Goal: Use online tool/utility

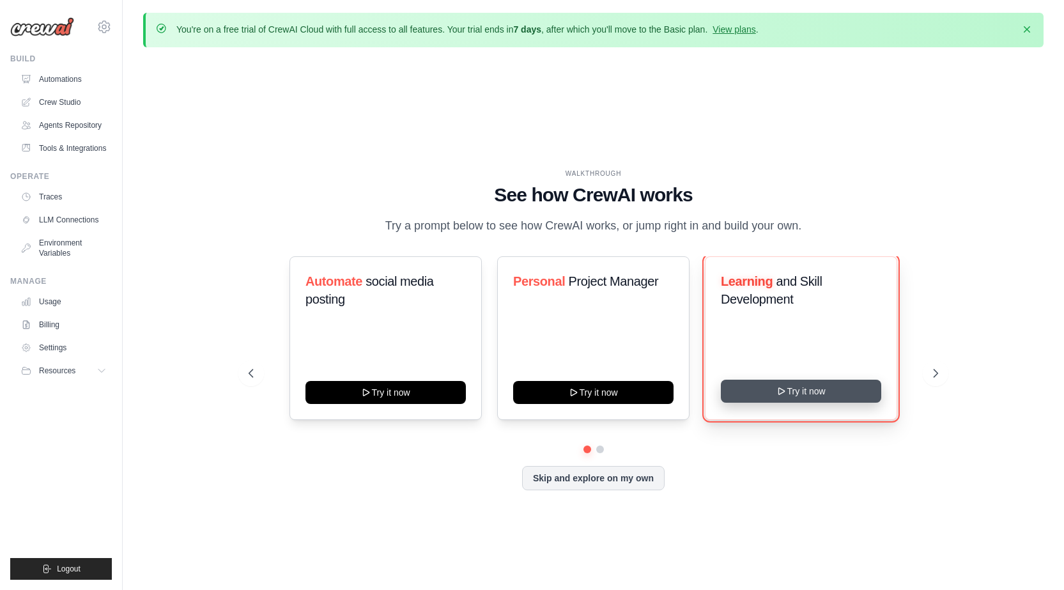
click at [739, 382] on button "Try it now" at bounding box center [801, 391] width 160 height 23
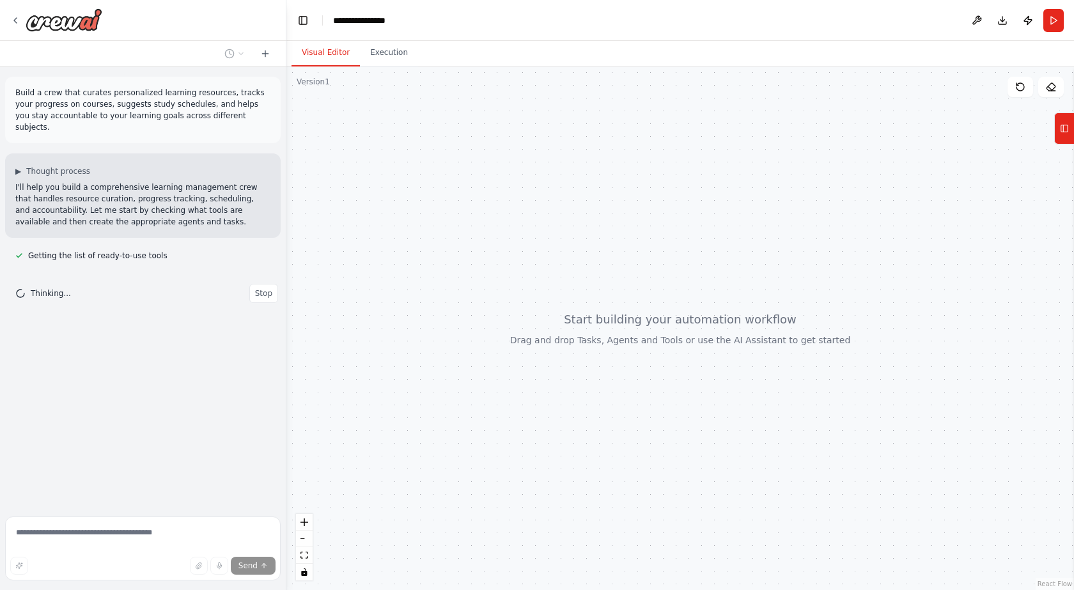
click at [103, 382] on div "Build a crew that curates personalized learning resources, tracks your progress…" at bounding box center [143, 288] width 286 height 445
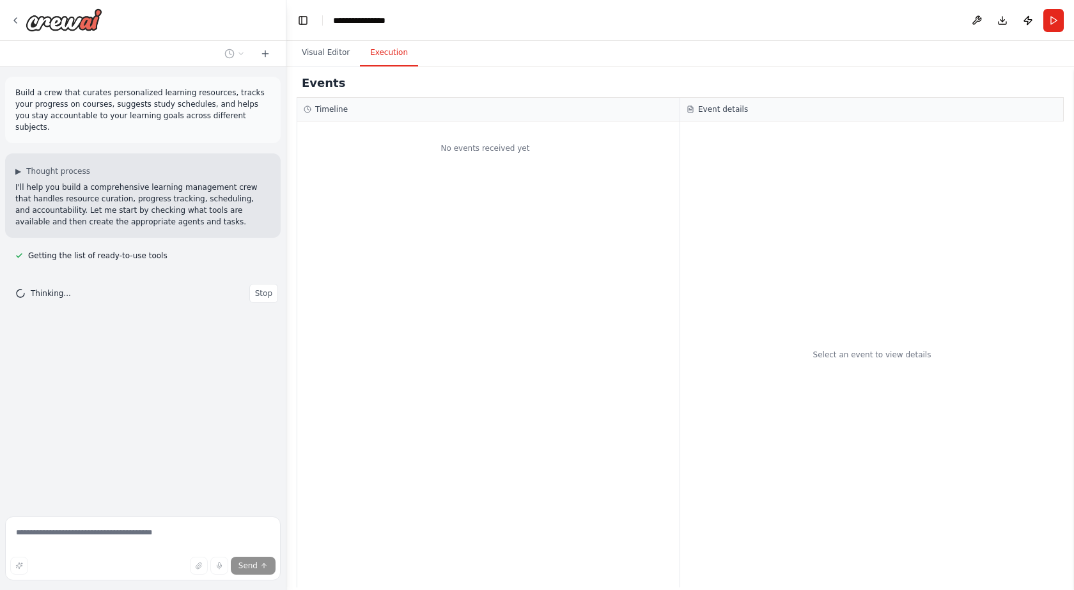
click at [401, 58] on button "Execution" at bounding box center [389, 53] width 58 height 27
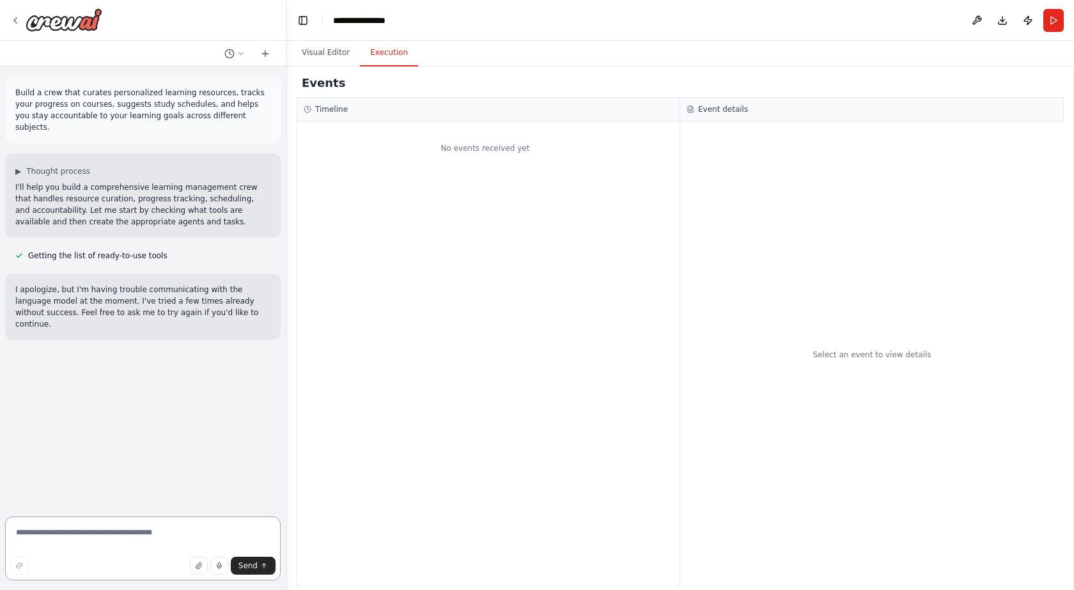
paste textarea "**********"
type textarea "**********"
click at [269, 559] on button "Send" at bounding box center [253, 566] width 45 height 18
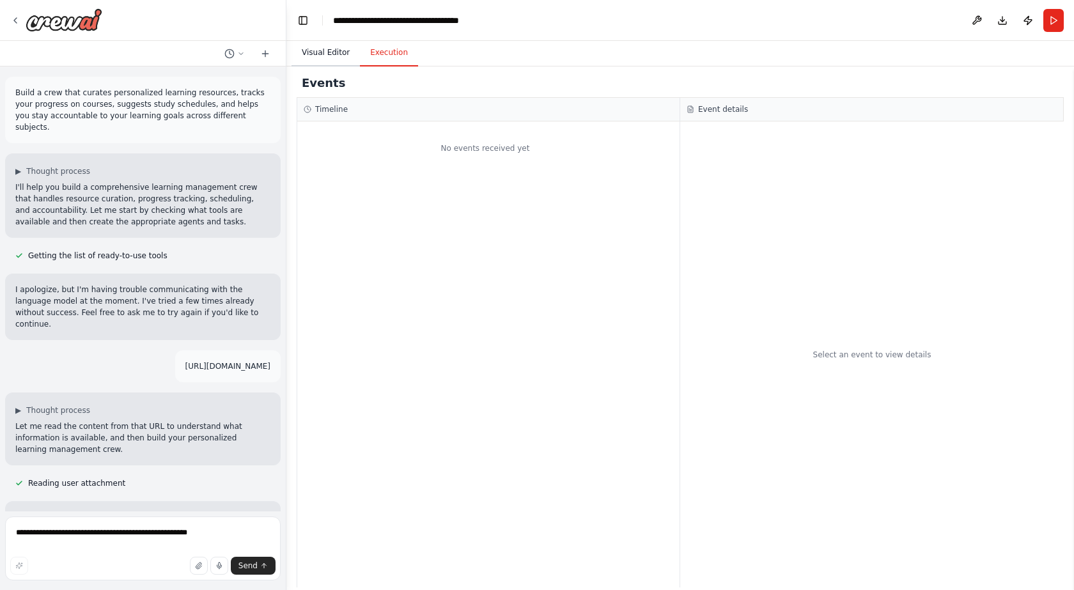
click at [342, 56] on button "Visual Editor" at bounding box center [325, 53] width 68 height 27
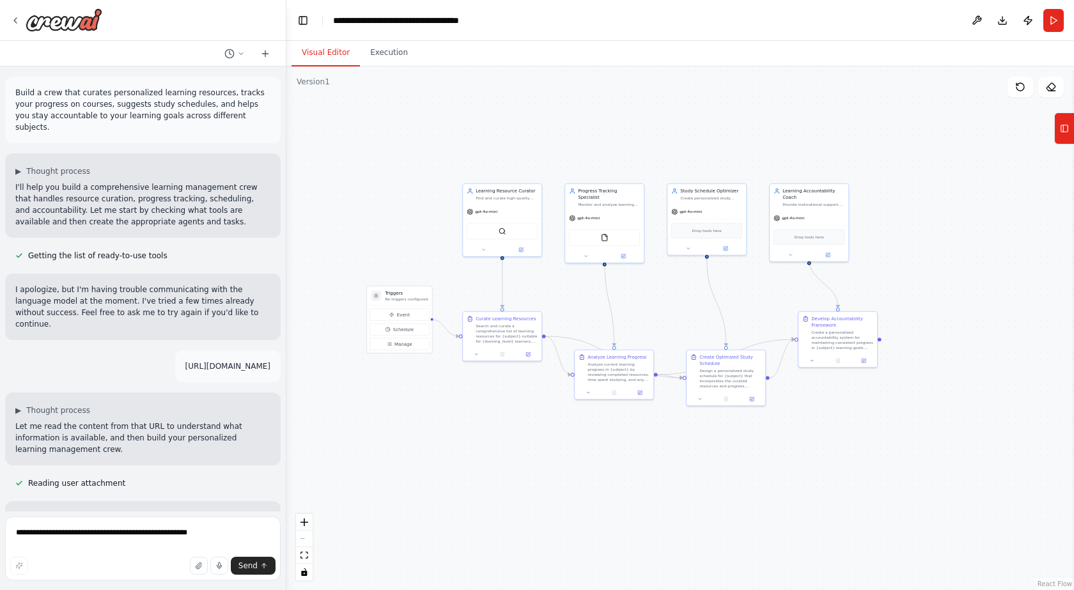
drag, startPoint x: 784, startPoint y: 342, endPoint x: 644, endPoint y: 294, distance: 147.3
click at [644, 294] on div ".deletable-edge-delete-btn { width: 20px; height: 20px; border: 0px solid #ffff…" at bounding box center [679, 327] width 787 height 523
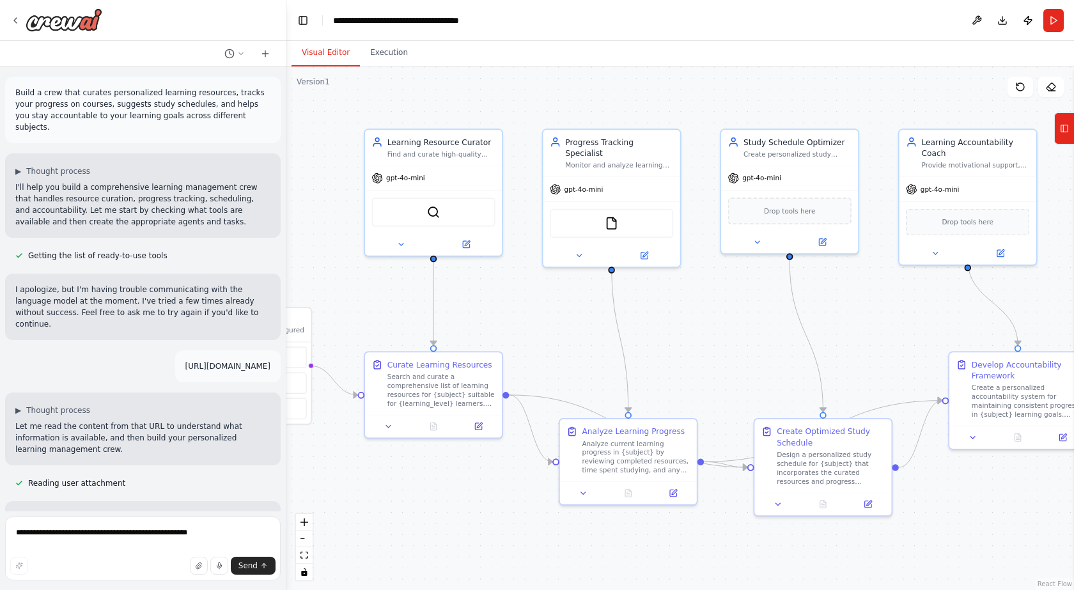
drag, startPoint x: 615, startPoint y: 293, endPoint x: 736, endPoint y: 364, distance: 139.2
click at [736, 364] on div ".deletable-edge-delete-btn { width: 20px; height: 20px; border: 0px solid #ffff…" at bounding box center [679, 327] width 787 height 523
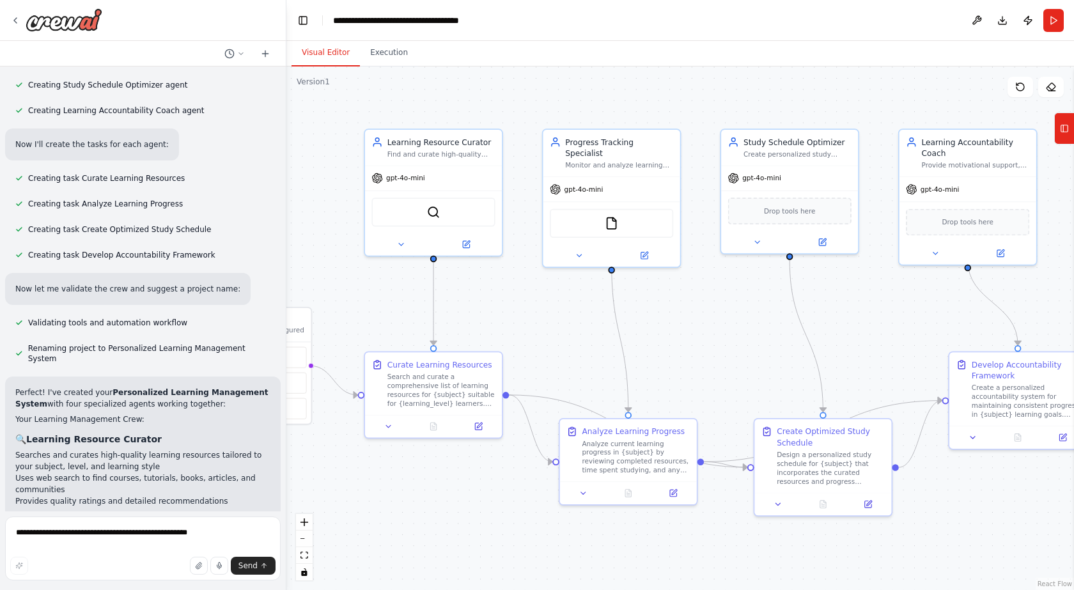
scroll to position [895, 0]
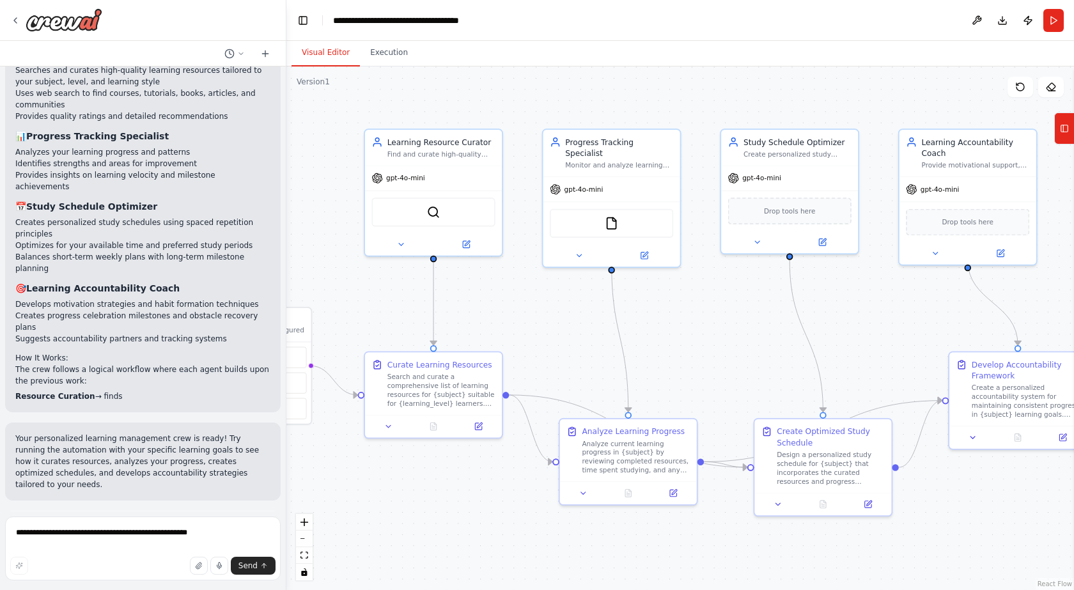
click at [215, 573] on button "Run Automation" at bounding box center [142, 583] width 255 height 20
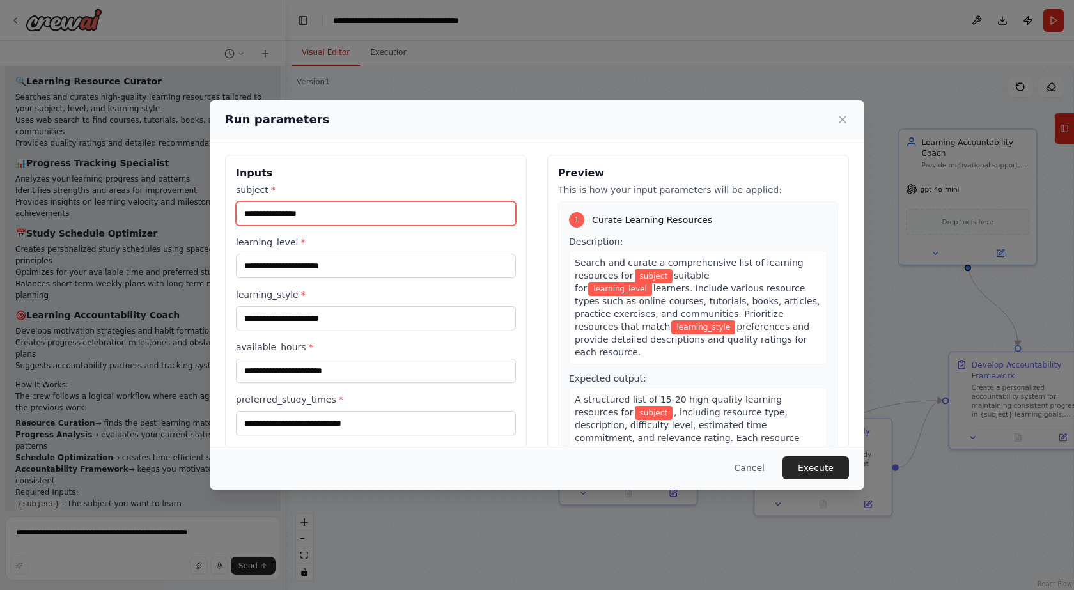
click at [474, 221] on input "subject *" at bounding box center [376, 213] width 280 height 24
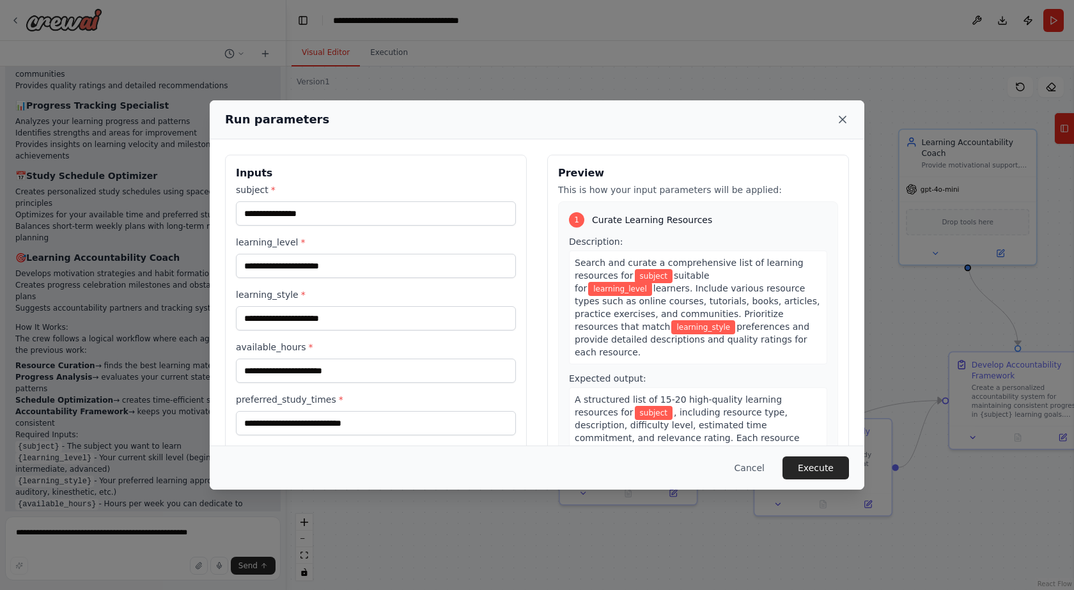
click at [848, 117] on icon at bounding box center [842, 119] width 13 height 13
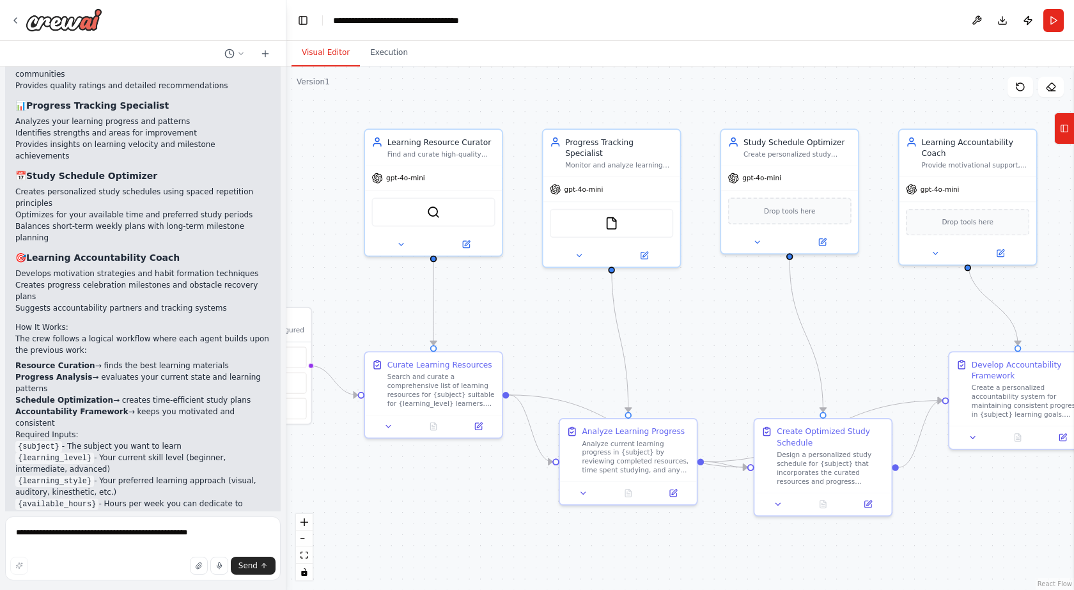
scroll to position [1180, 0]
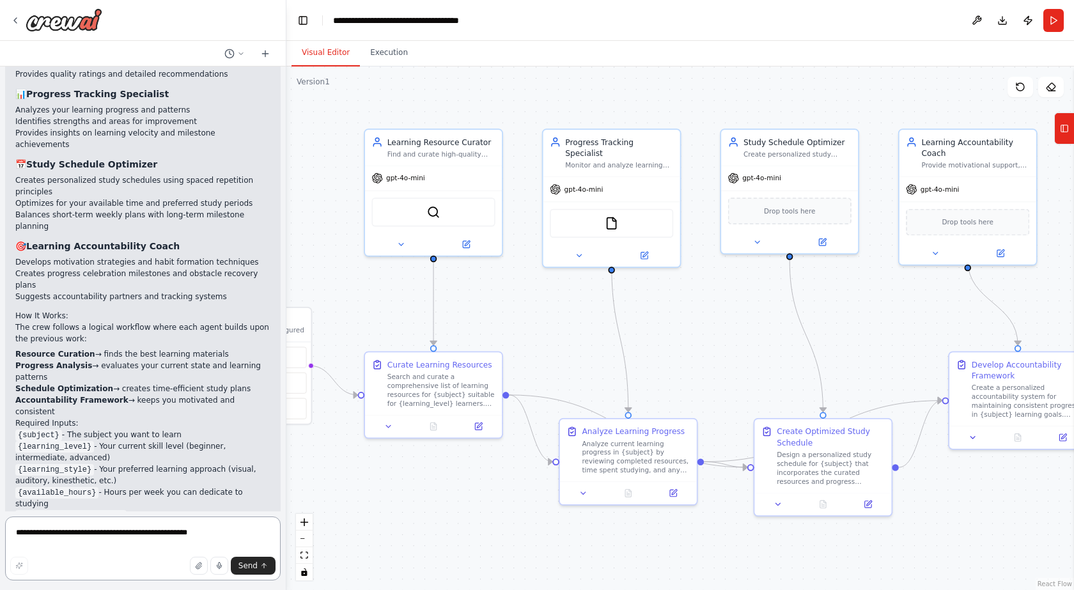
click at [144, 529] on textarea "**********" at bounding box center [142, 548] width 275 height 64
click at [1049, 22] on button "Run" at bounding box center [1053, 20] width 20 height 23
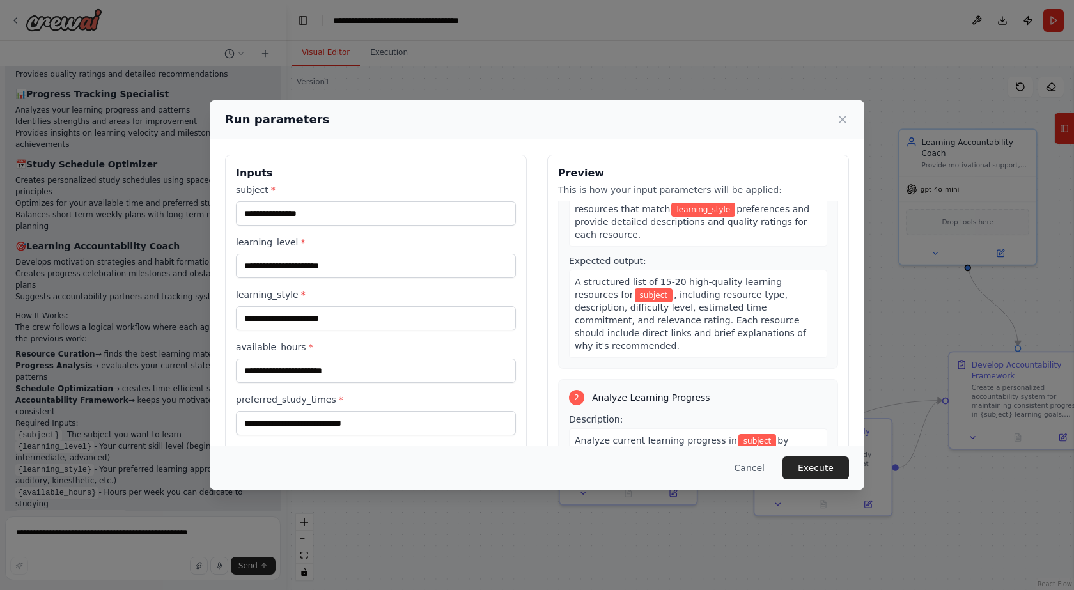
scroll to position [383, 0]
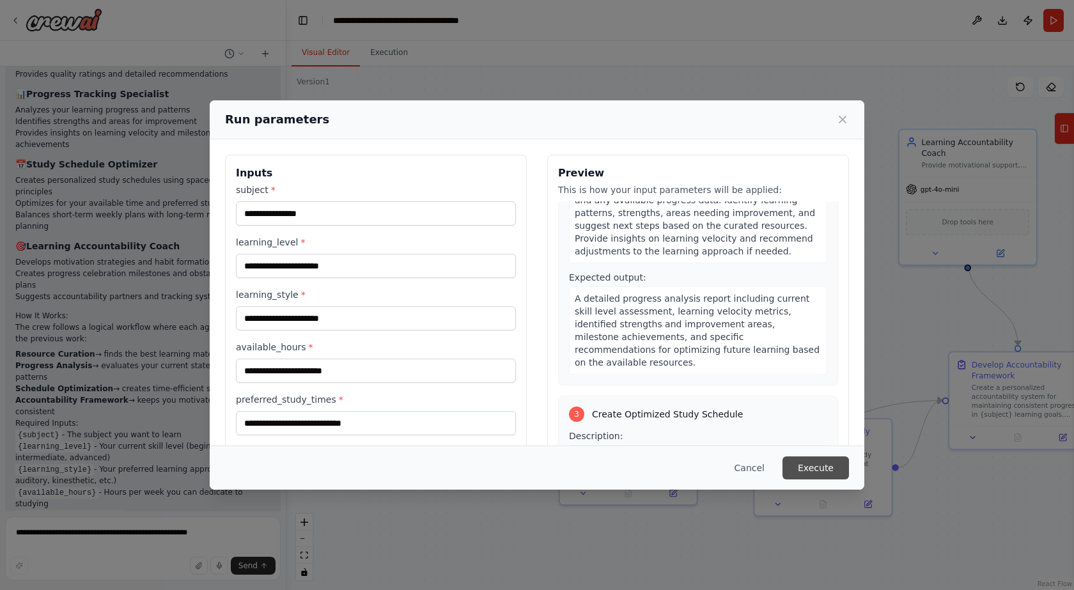
click at [833, 468] on button "Execute" at bounding box center [815, 467] width 66 height 23
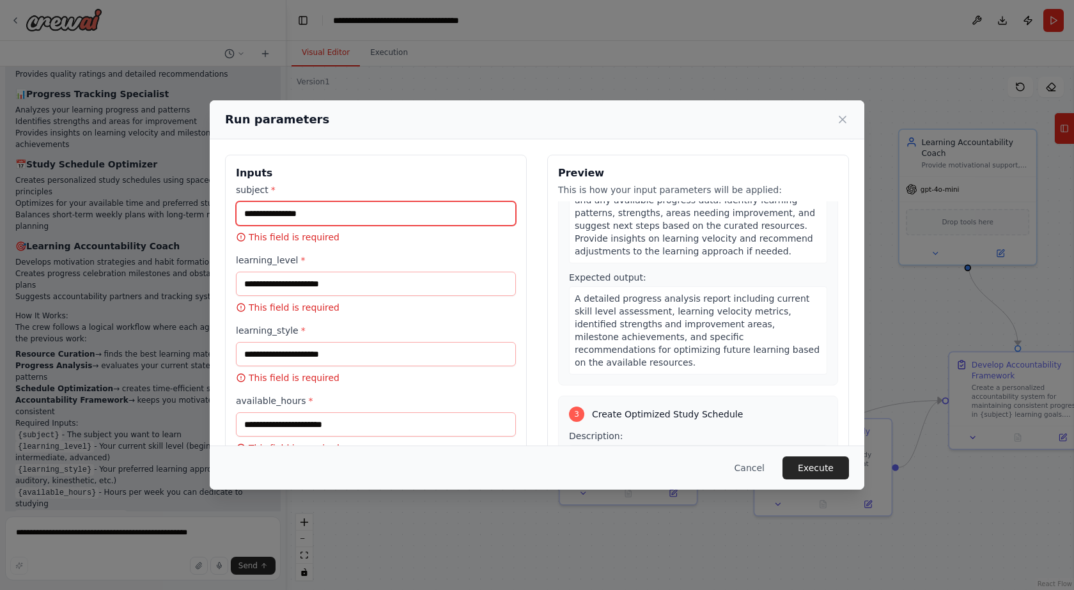
click at [341, 214] on input "subject *" at bounding box center [376, 213] width 280 height 24
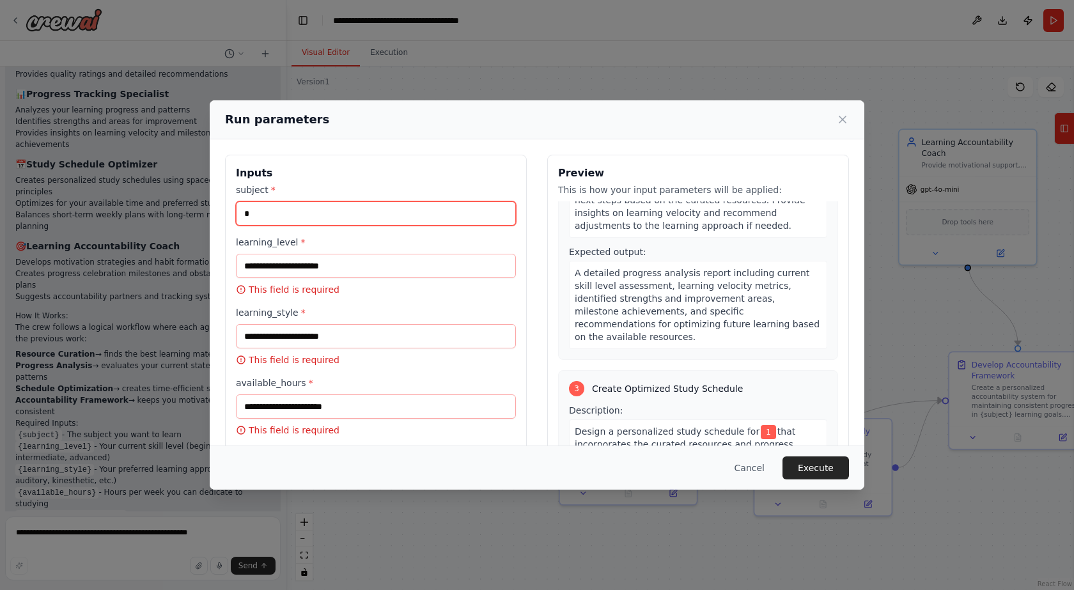
type input "*"
click at [332, 283] on p "This field is required" at bounding box center [376, 289] width 280 height 13
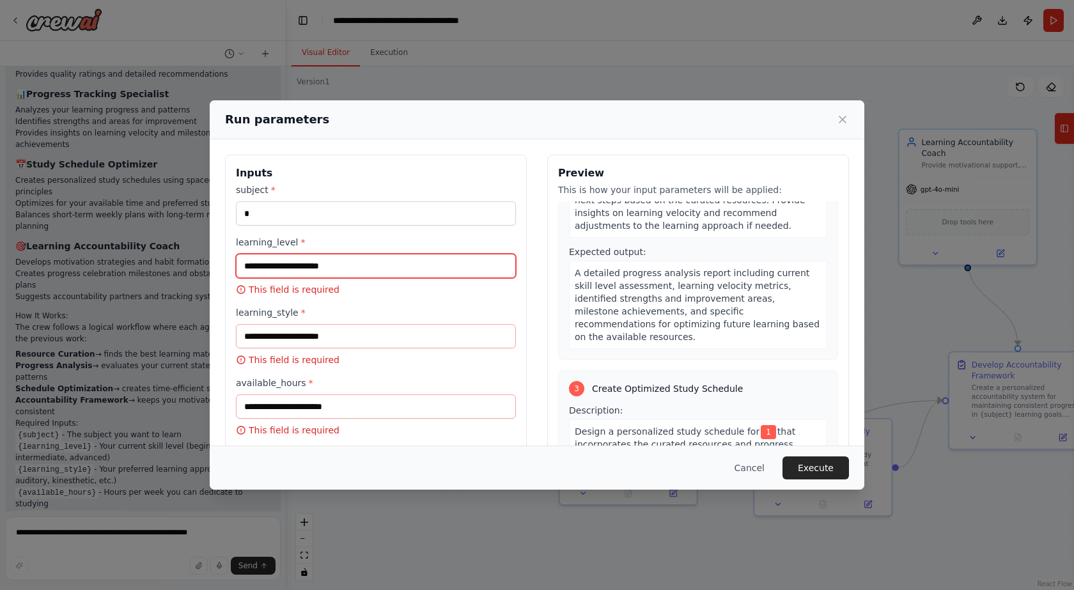
click at [334, 268] on input "learning_level *" at bounding box center [376, 266] width 280 height 24
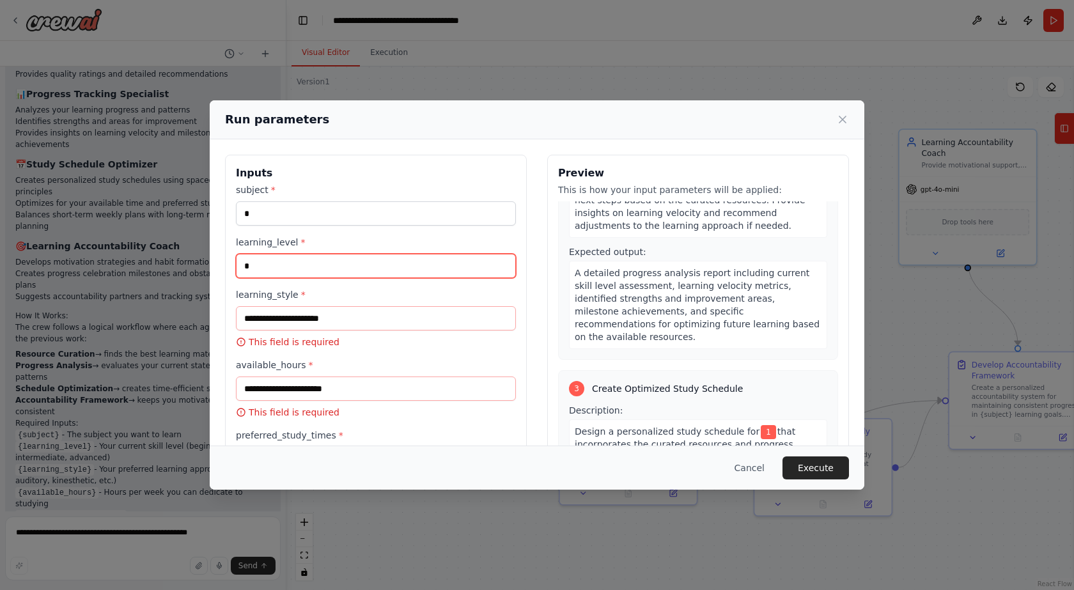
type input "*"
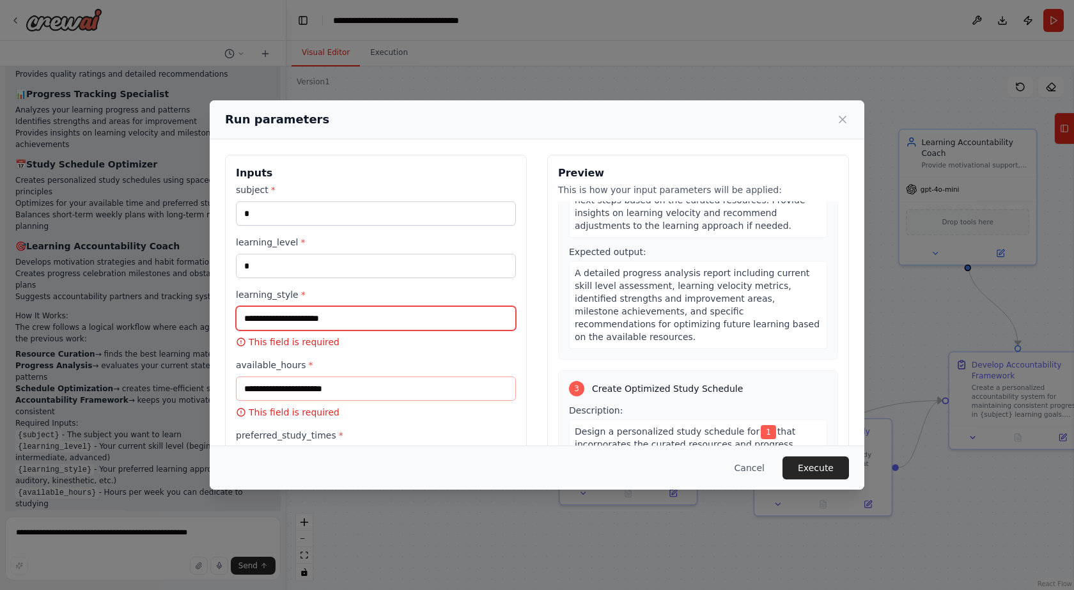
click at [329, 321] on input "learning_style *" at bounding box center [376, 318] width 280 height 24
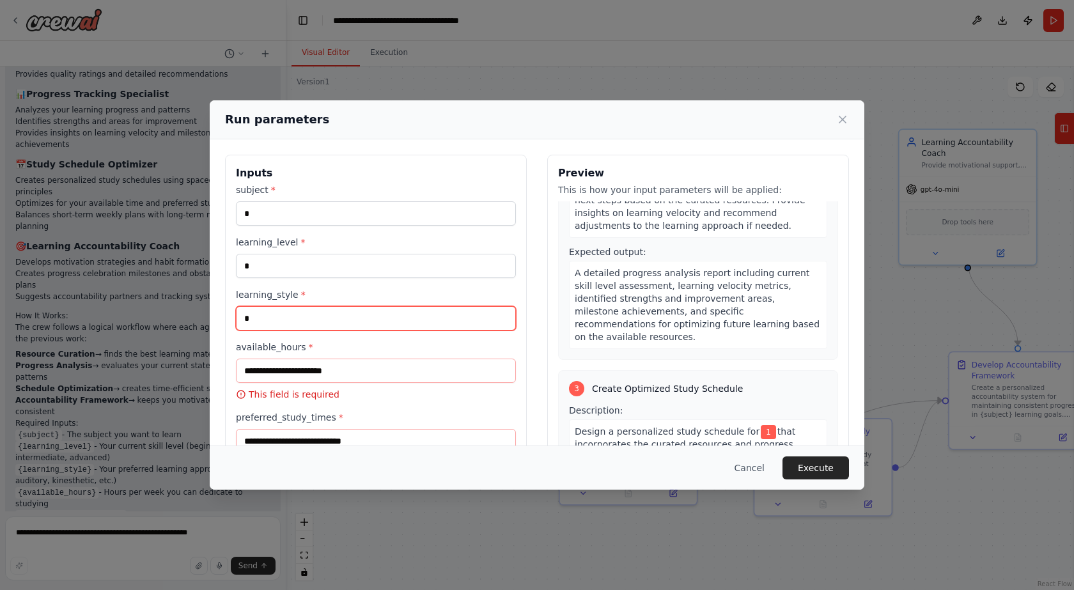
type input "*"
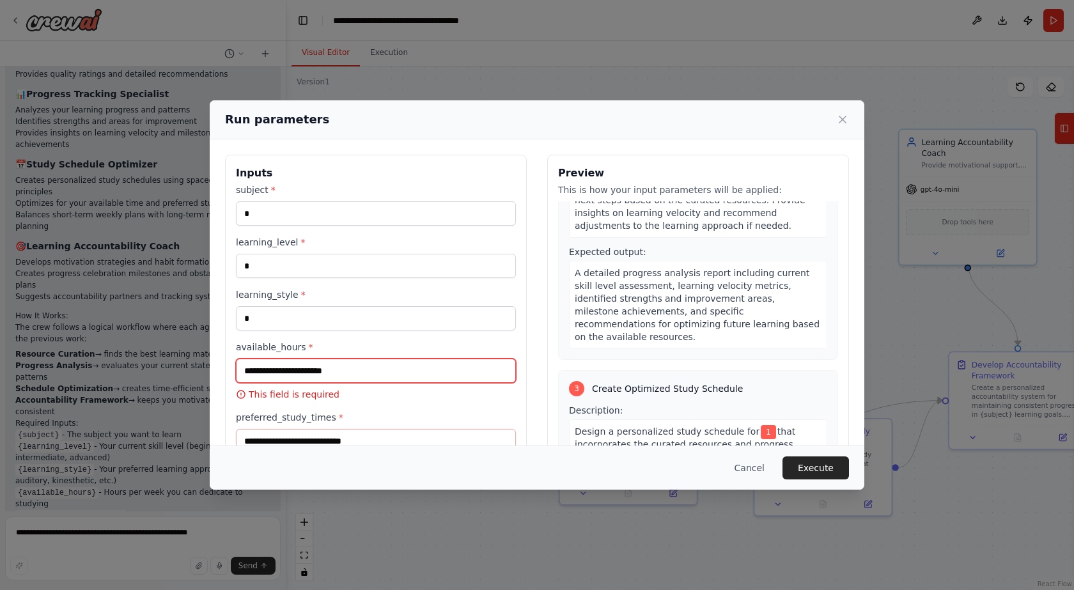
click at [311, 381] on input "available_hours *" at bounding box center [376, 371] width 280 height 24
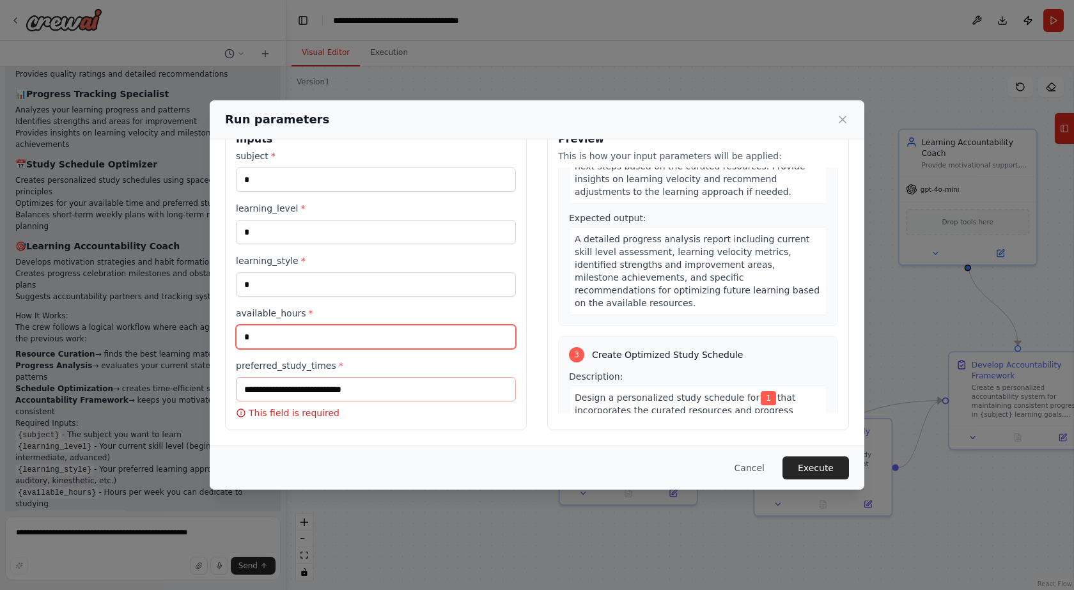
type input "*"
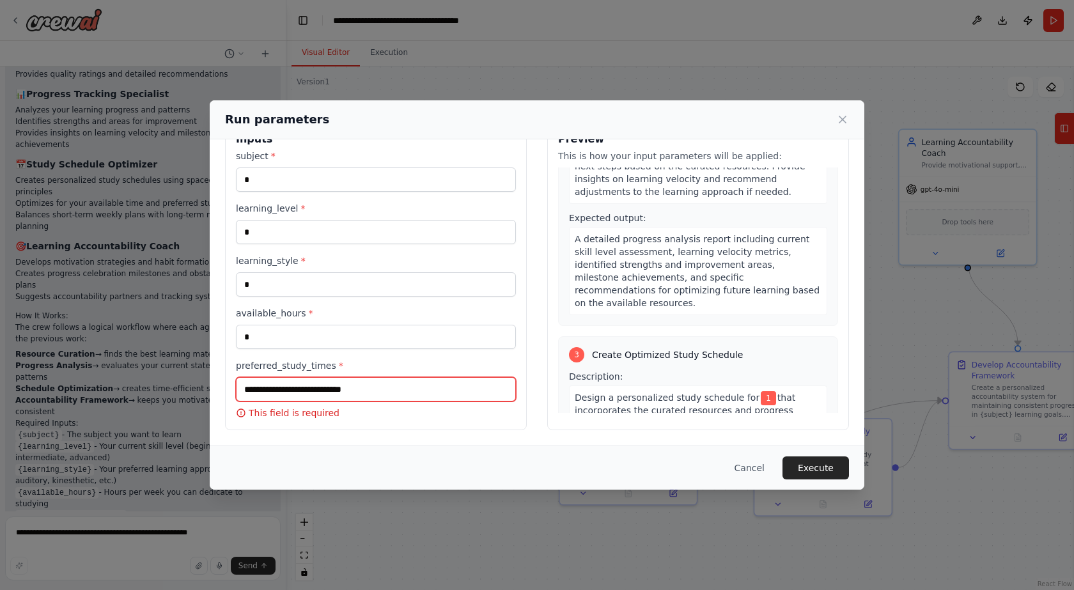
click at [314, 380] on input "preferred_study_times *" at bounding box center [376, 389] width 280 height 24
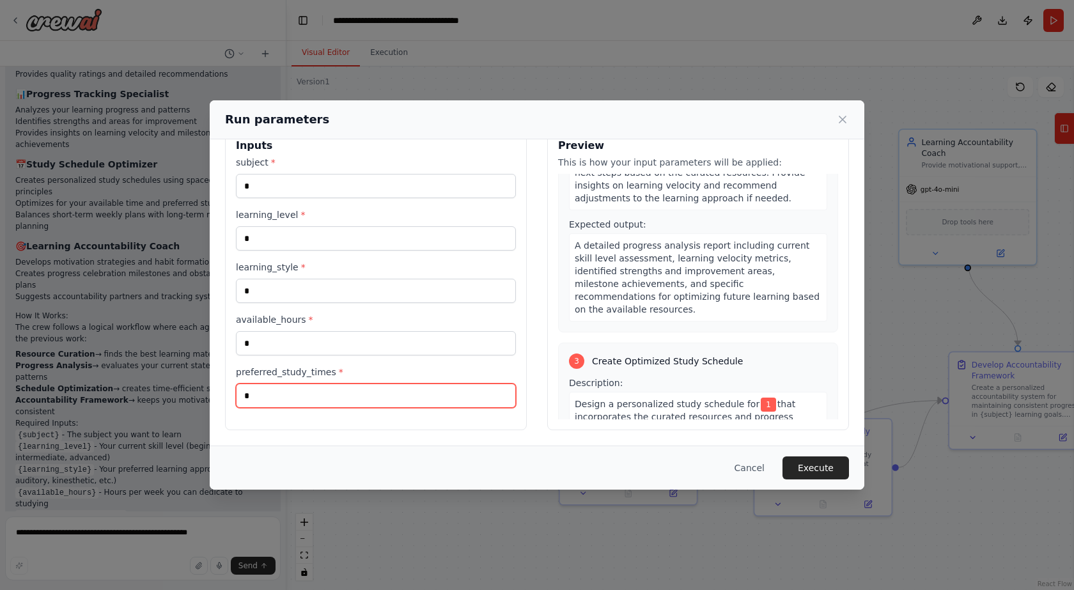
scroll to position [27, 0]
type input "*"
click at [811, 470] on button "Execute" at bounding box center [815, 467] width 66 height 23
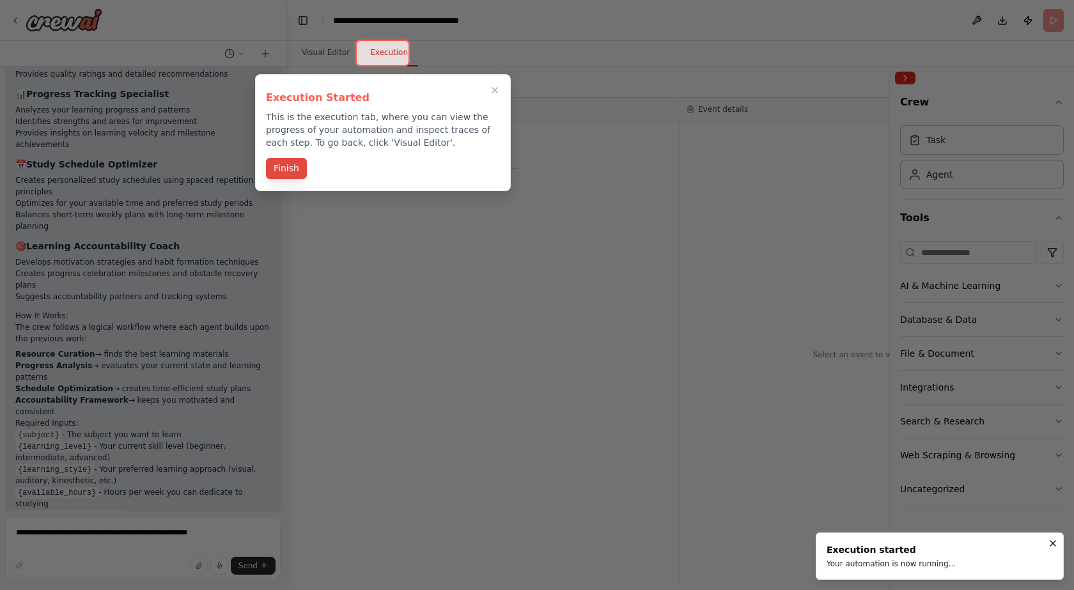
click at [277, 166] on button "Finish" at bounding box center [286, 168] width 41 height 21
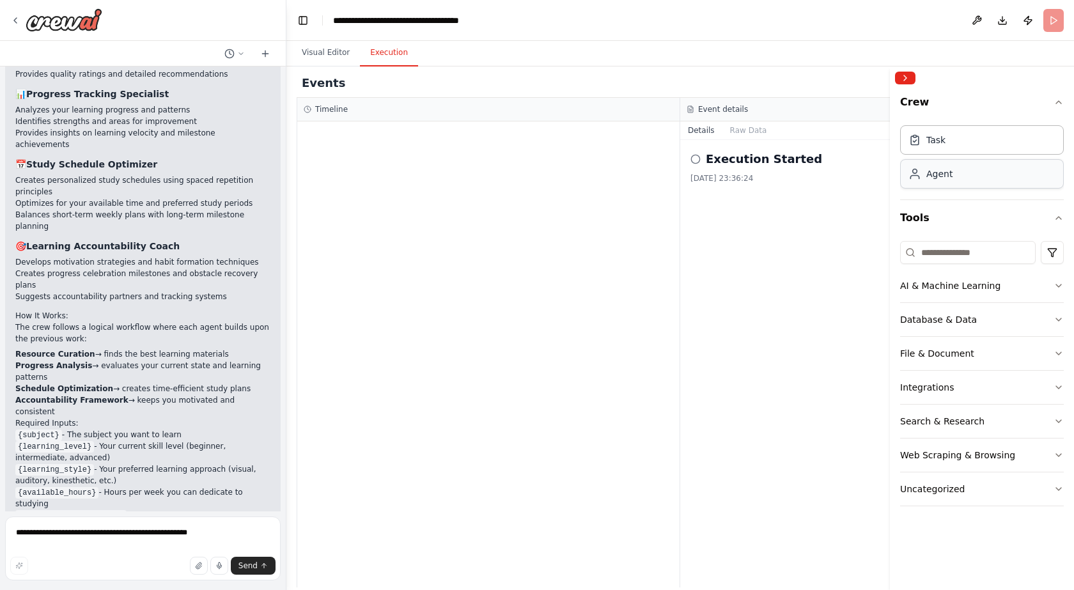
click at [976, 174] on div "Agent" at bounding box center [982, 173] width 164 height 29
click at [939, 149] on div "Task" at bounding box center [982, 139] width 164 height 29
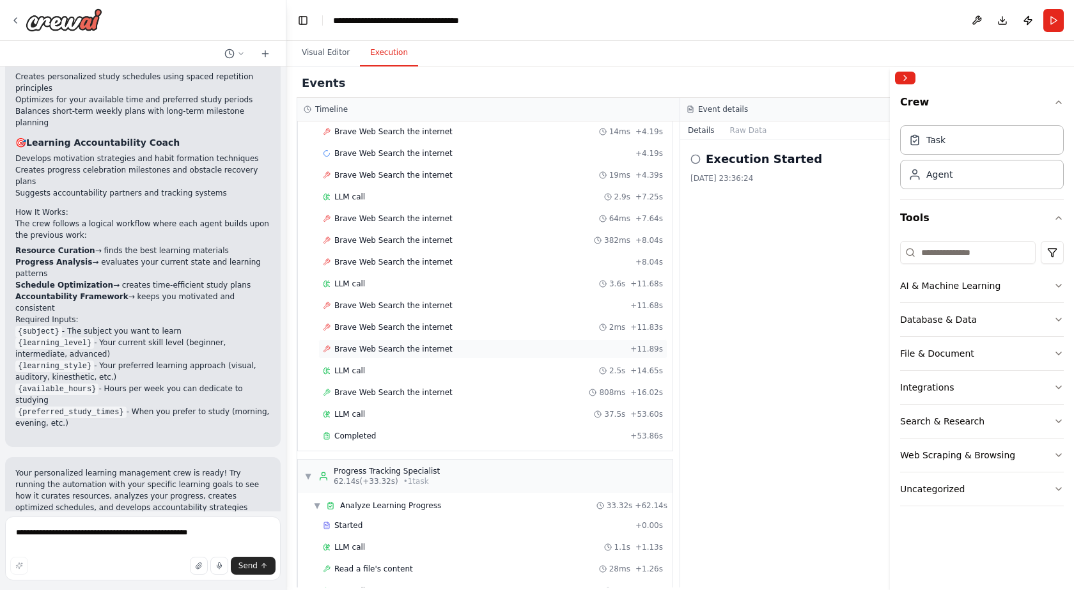
scroll to position [53, 0]
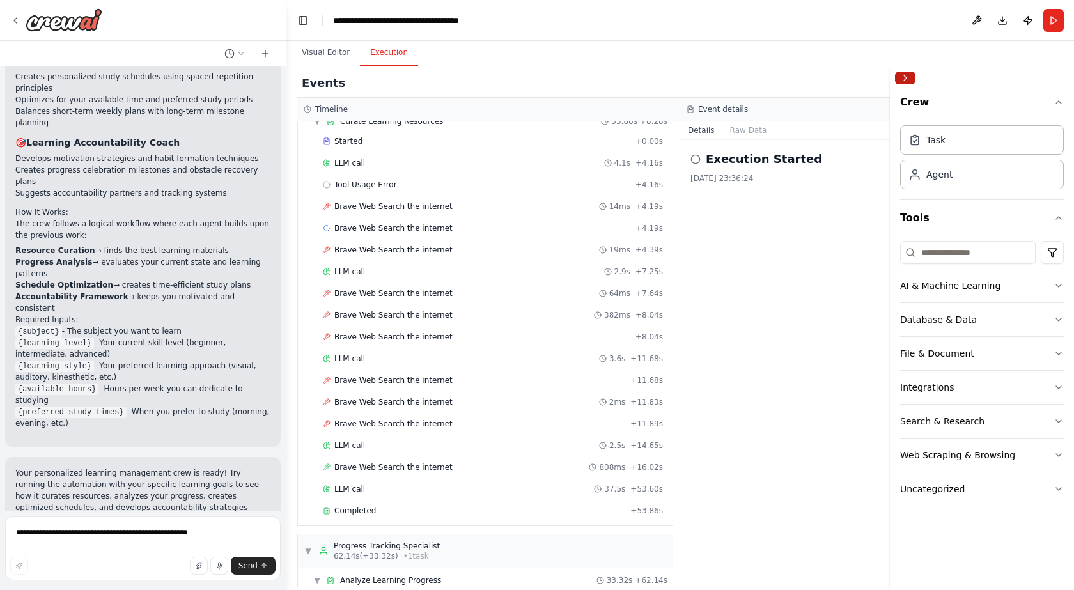
click at [911, 79] on button "Collapse right sidebar" at bounding box center [905, 78] width 20 height 13
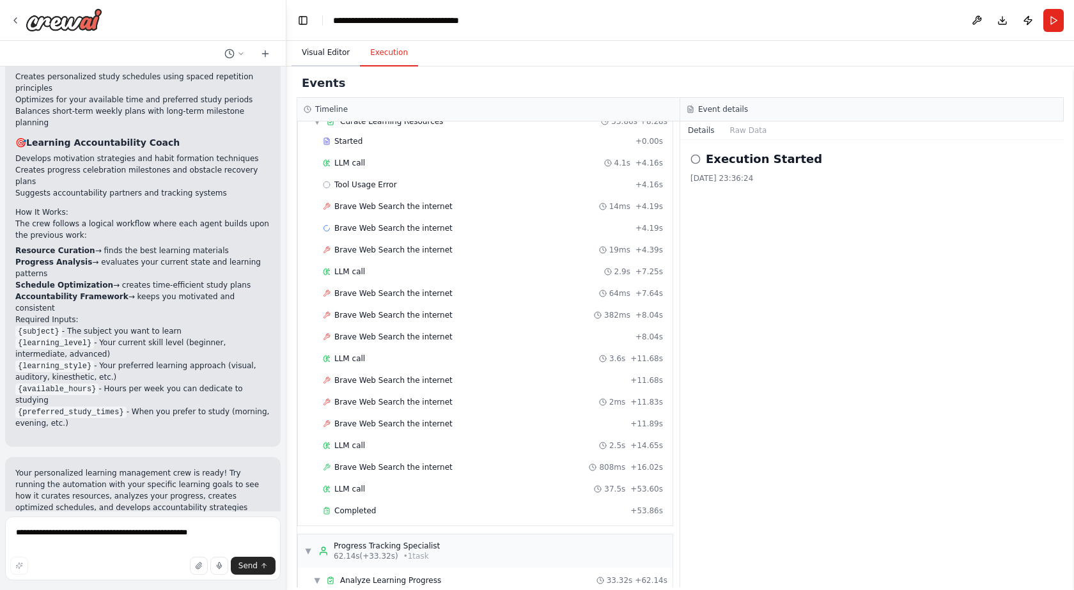
click at [345, 54] on button "Visual Editor" at bounding box center [325, 53] width 68 height 27
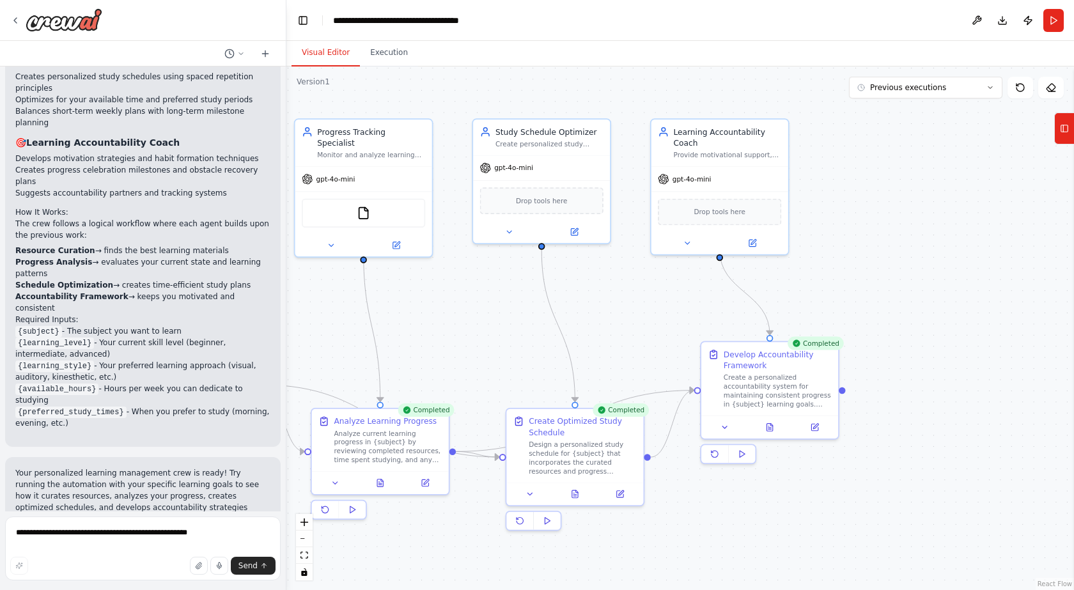
drag, startPoint x: 589, startPoint y: 367, endPoint x: 548, endPoint y: 365, distance: 41.6
click at [548, 365] on div ".deletable-edge-delete-btn { width: 20px; height: 20px; border: 0px solid #ffff…" at bounding box center [679, 327] width 787 height 523
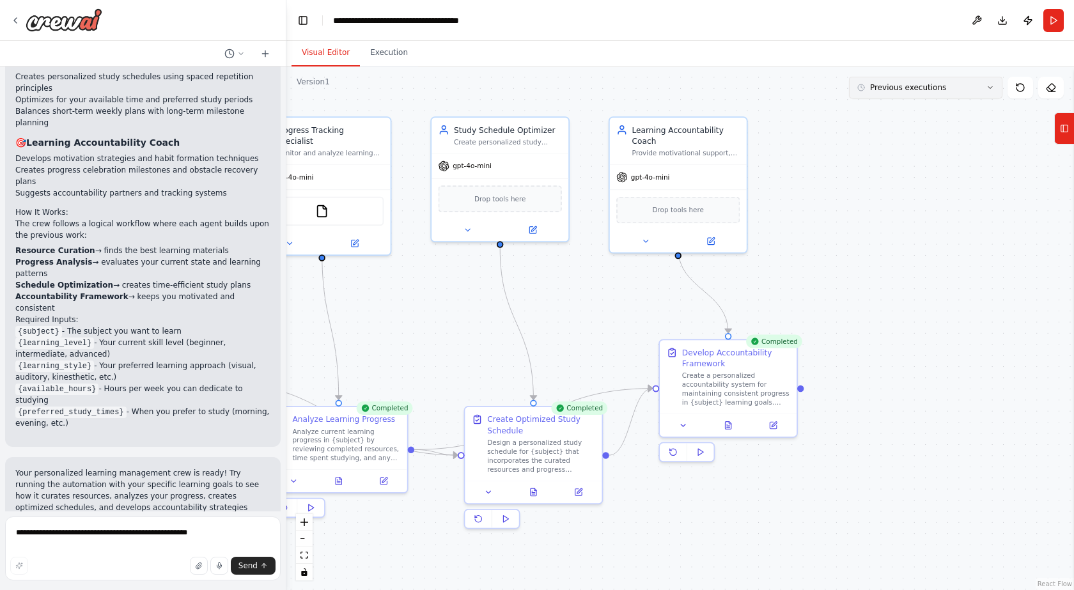
click at [895, 88] on span "Previous executions" at bounding box center [908, 87] width 76 height 10
